Goal: Information Seeking & Learning: Learn about a topic

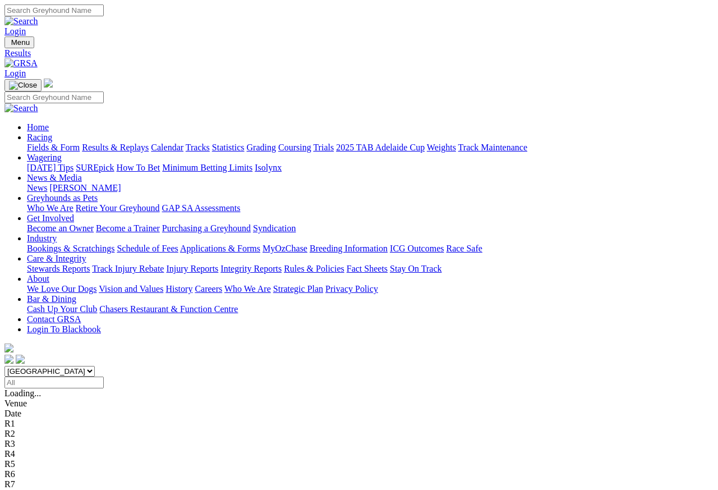
scroll to position [8, 0]
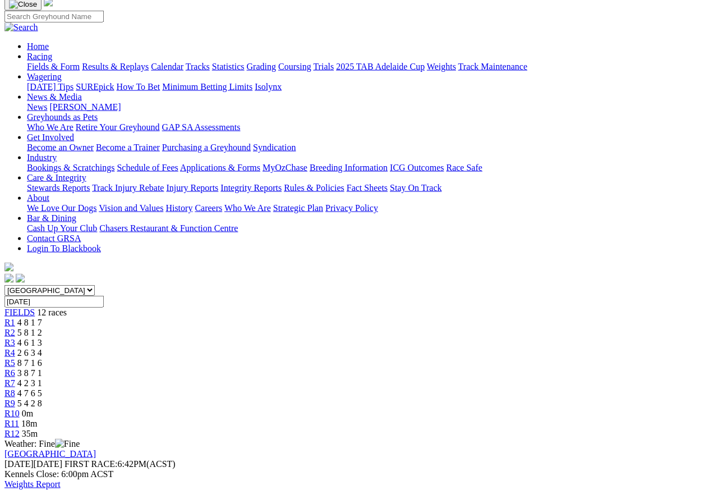
scroll to position [94, 0]
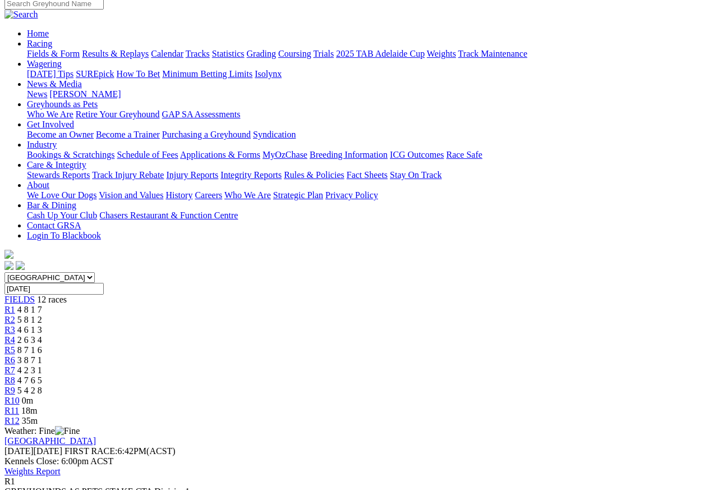
click at [42, 315] on span "5 8 1 2" at bounding box center [29, 320] width 25 height 10
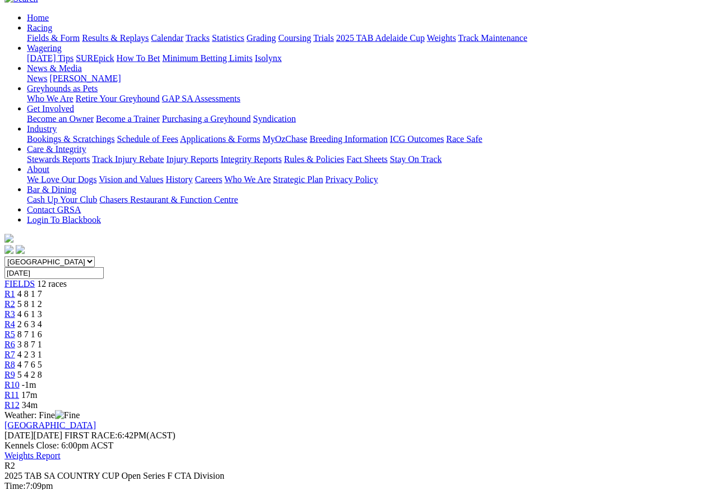
scroll to position [110, 0]
click at [15, 308] on link "R3" at bounding box center [9, 313] width 11 height 10
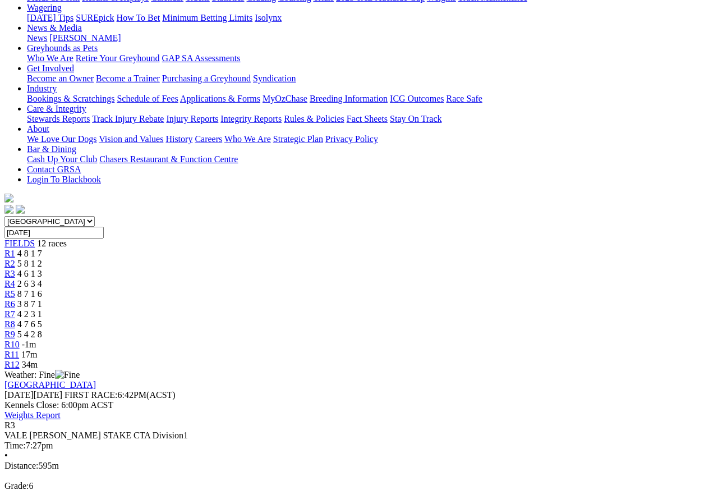
scroll to position [151, 0]
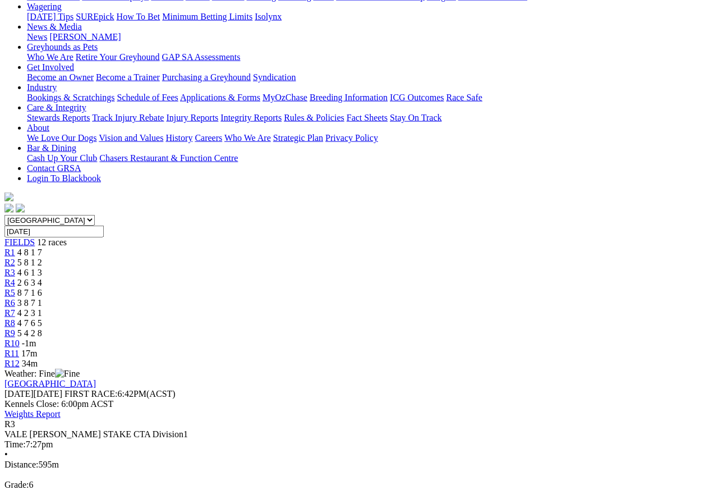
click at [15, 278] on link "R4" at bounding box center [9, 283] width 11 height 10
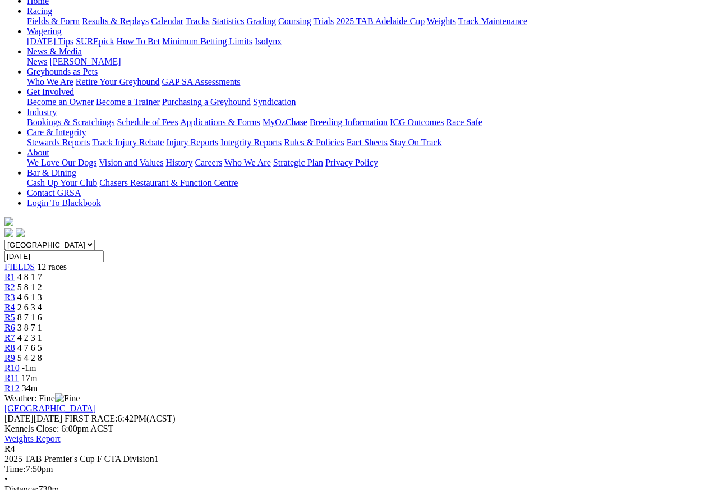
scroll to position [127, 0]
click at [15, 312] on link "R5" at bounding box center [9, 317] width 11 height 10
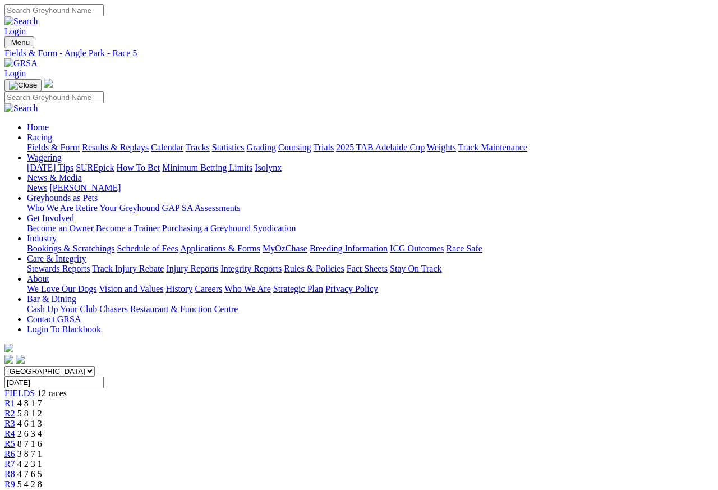
scroll to position [5, 0]
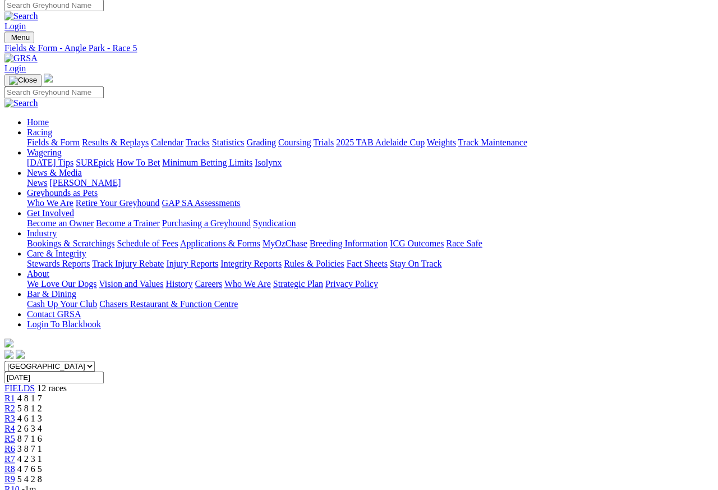
click at [15, 444] on link "R6" at bounding box center [9, 449] width 11 height 10
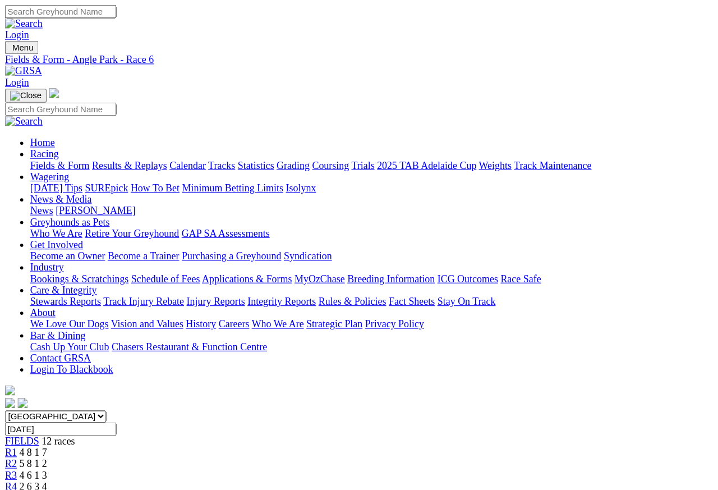
scroll to position [5, 0]
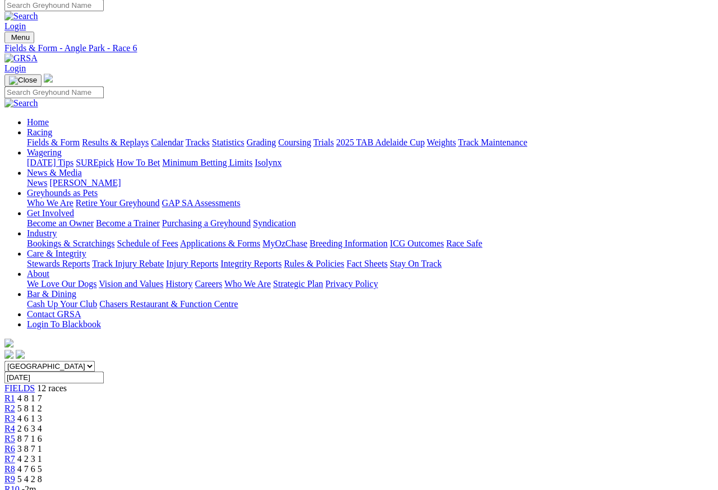
click at [15, 436] on span "R7" at bounding box center [9, 459] width 11 height 10
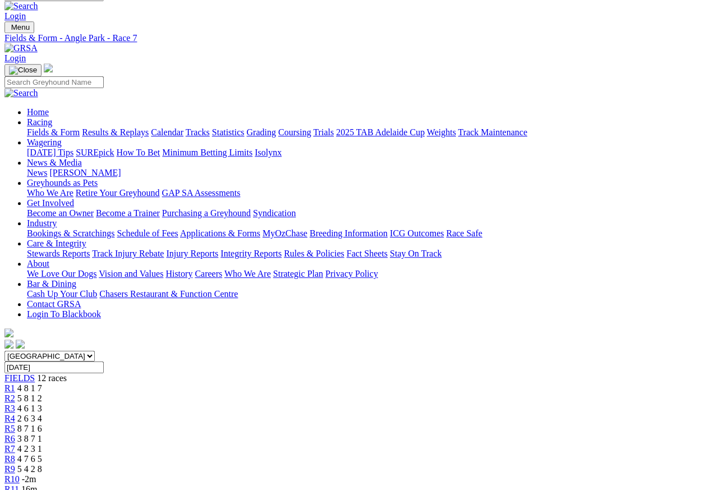
scroll to position [13, 0]
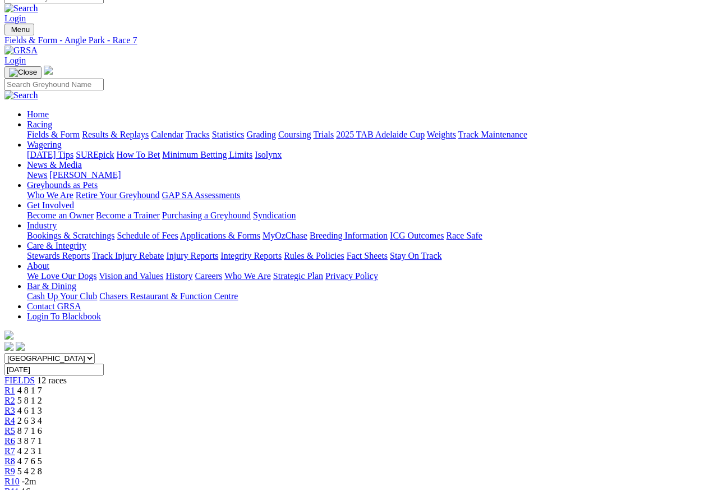
click at [15, 456] on link "R8" at bounding box center [9, 461] width 11 height 10
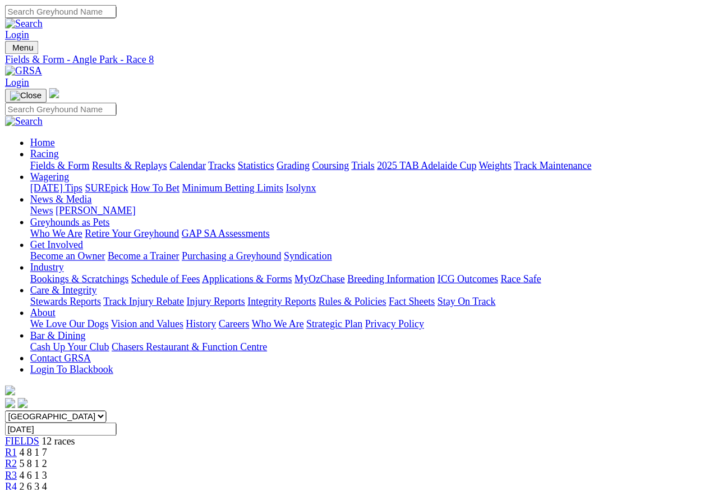
scroll to position [5, 0]
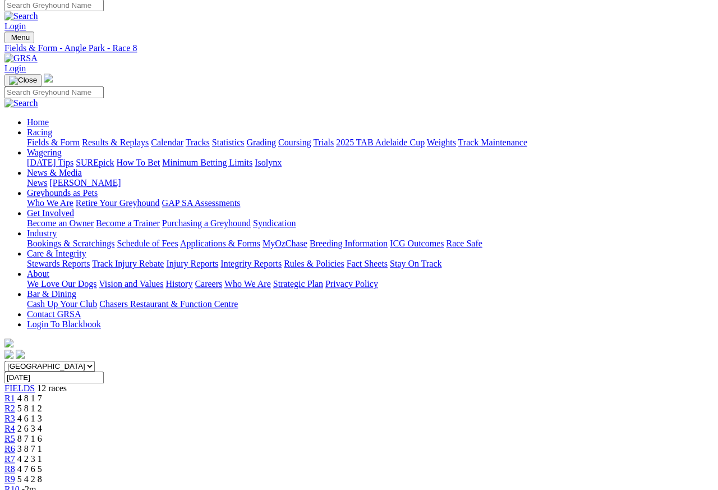
click at [15, 436] on link "R9" at bounding box center [9, 479] width 11 height 10
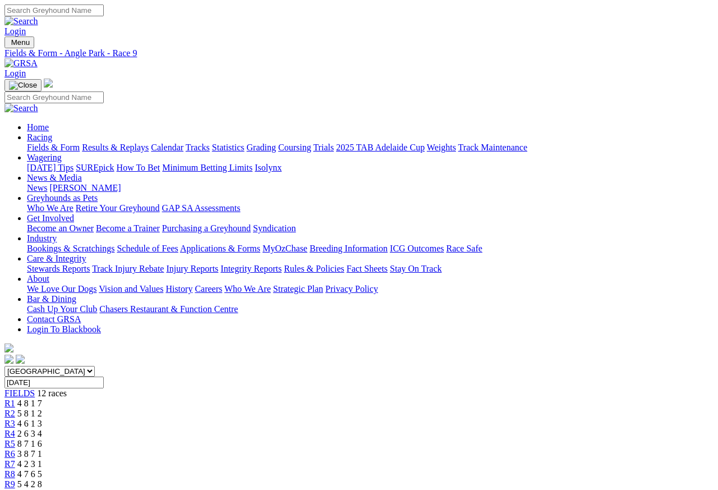
scroll to position [5, 0]
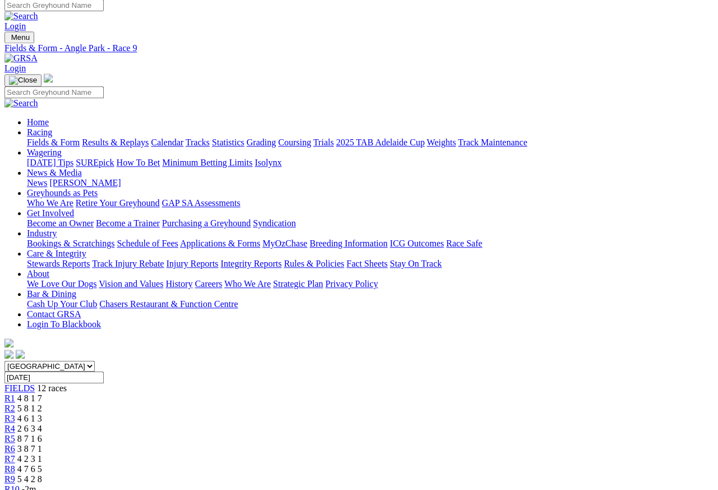
click at [36, 484] on span "-2m" at bounding box center [29, 489] width 15 height 10
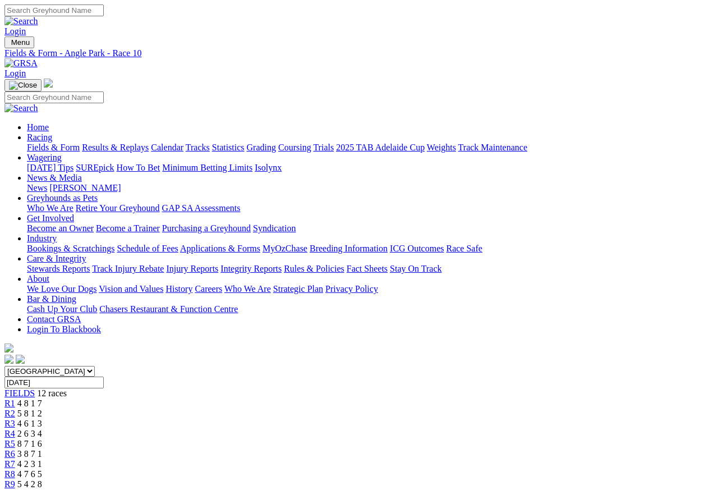
scroll to position [8, 0]
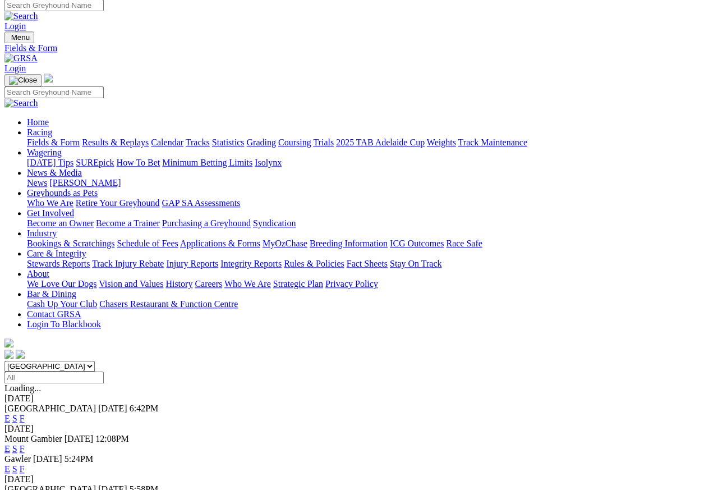
scroll to position [5, 0]
click at [10, 464] on link "E" at bounding box center [7, 469] width 6 height 10
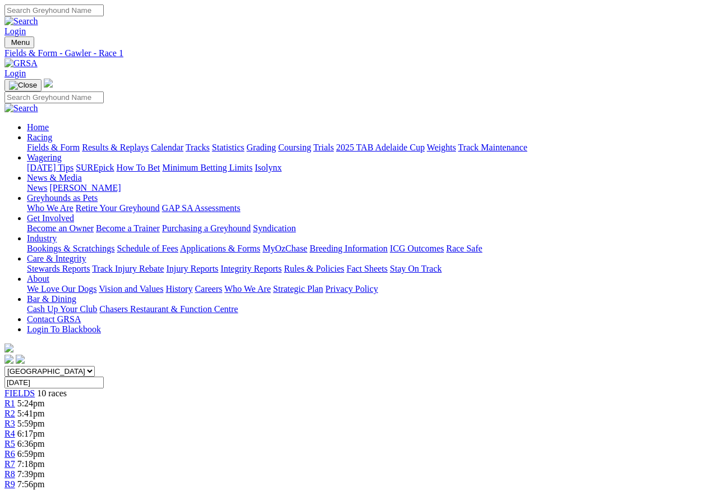
scroll to position [8, 0]
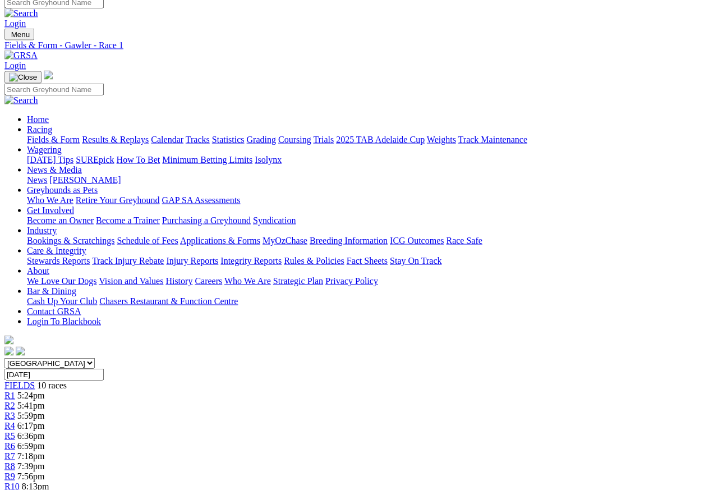
click at [15, 461] on link "R8" at bounding box center [9, 466] width 11 height 10
click at [15, 461] on span "R8" at bounding box center [9, 466] width 11 height 10
